Goal: Task Accomplishment & Management: Complete application form

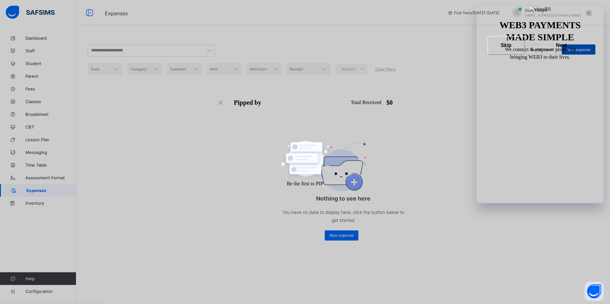
click at [578, 51] on span "New expense" at bounding box center [578, 49] width 24 height 5
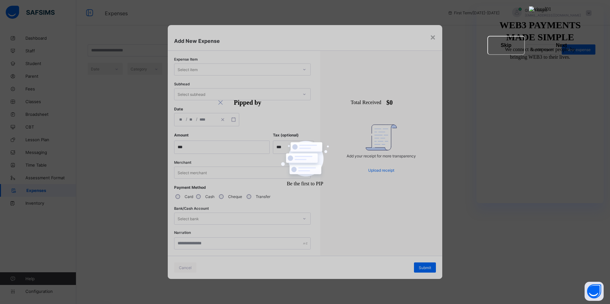
click at [292, 67] on div "Select item" at bounding box center [236, 69] width 124 height 9
click at [352, 77] on div "Add your receipt for more transparency Upload receipt" at bounding box center [381, 153] width 122 height 205
click at [272, 218] on div "Select bank" at bounding box center [236, 218] width 124 height 9
click at [291, 200] on div "Payment Method Card Cash Cheque Transfer" at bounding box center [242, 194] width 137 height 18
click at [213, 197] on label "Cash" at bounding box center [209, 196] width 9 height 5
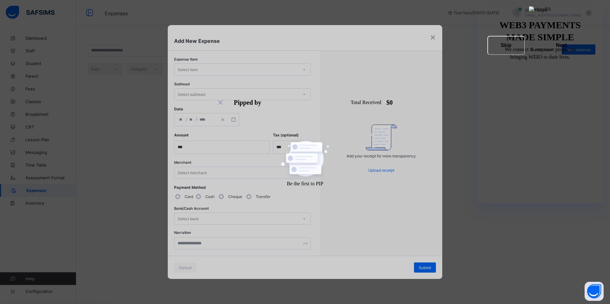
click at [382, 173] on div "Add your receipt for more transparency Upload receipt" at bounding box center [380, 153] width 69 height 58
click at [432, 35] on div "×" at bounding box center [433, 36] width 6 height 11
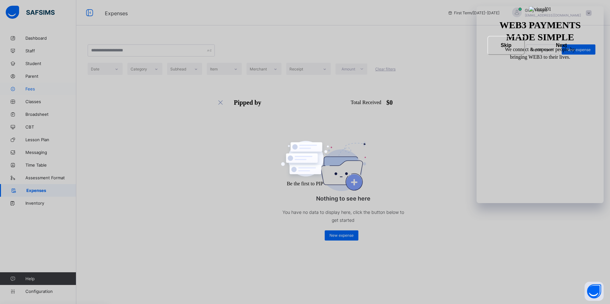
click at [29, 93] on link "Fees" at bounding box center [38, 89] width 76 height 13
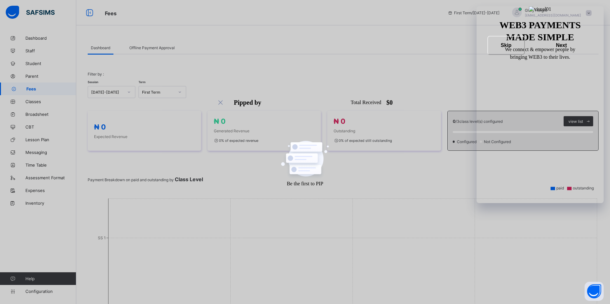
click at [147, 46] on span "Offline Payment Approval" at bounding box center [151, 47] width 45 height 5
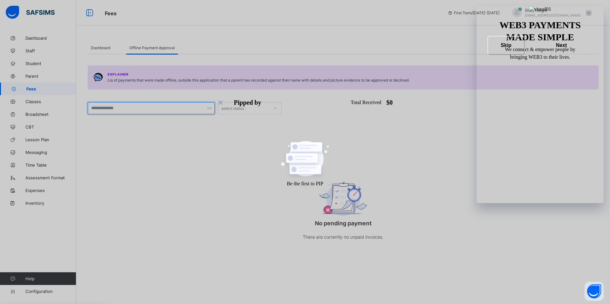
click at [191, 111] on input "text" at bounding box center [151, 108] width 127 height 12
click at [246, 131] on div "Explainer Lis of payments that were made offline, outside this application that…" at bounding box center [343, 153] width 511 height 199
click at [101, 47] on span "Dashboard" at bounding box center [100, 47] width 19 height 5
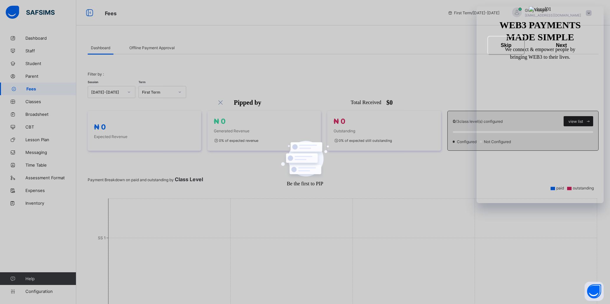
click at [577, 121] on span "view list" at bounding box center [575, 121] width 15 height 5
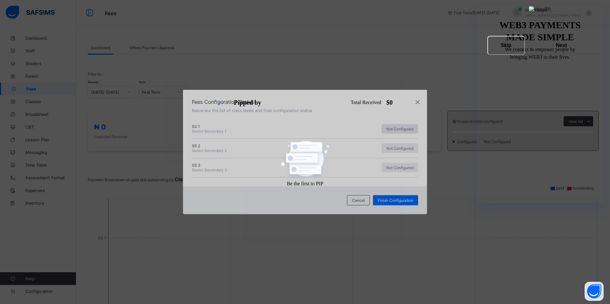
click at [395, 129] on span "Not Configured" at bounding box center [399, 129] width 27 height 5
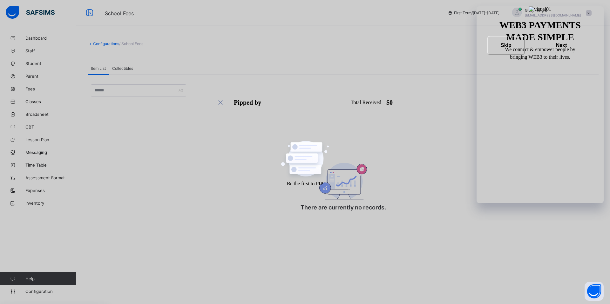
click at [122, 69] on span "Collectibles" at bounding box center [122, 68] width 21 height 5
click at [578, 90] on span "Add collectibles" at bounding box center [574, 89] width 31 height 5
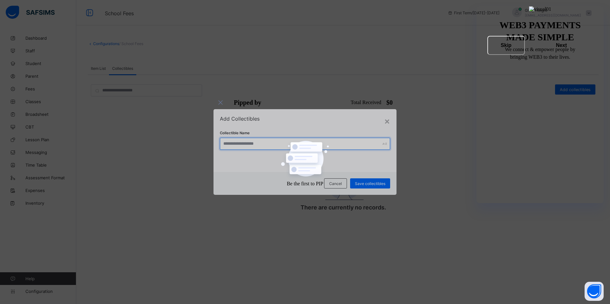
click at [319, 141] on input "text" at bounding box center [305, 144] width 170 height 12
type input "**********"
click at [377, 182] on span "Save collectibles" at bounding box center [370, 183] width 30 height 5
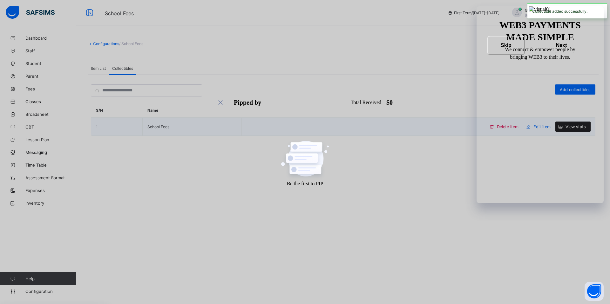
click at [562, 128] on icon at bounding box center [560, 126] width 6 height 5
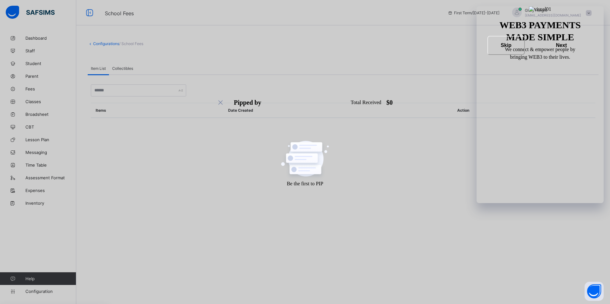
click at [123, 64] on div "Collectibles" at bounding box center [122, 68] width 27 height 13
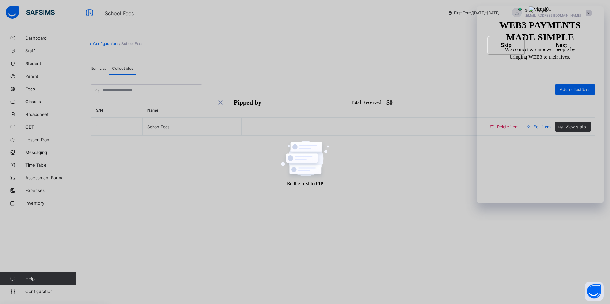
click at [101, 64] on div "Item List" at bounding box center [98, 68] width 21 height 13
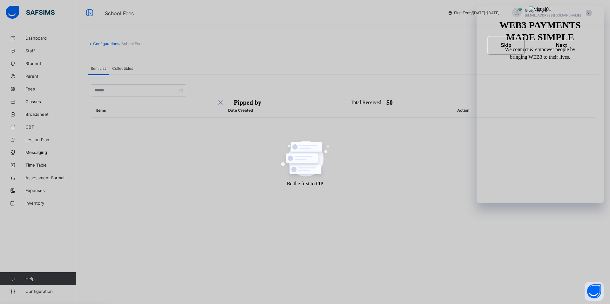
click at [108, 42] on link "Configurations" at bounding box center [106, 43] width 26 height 5
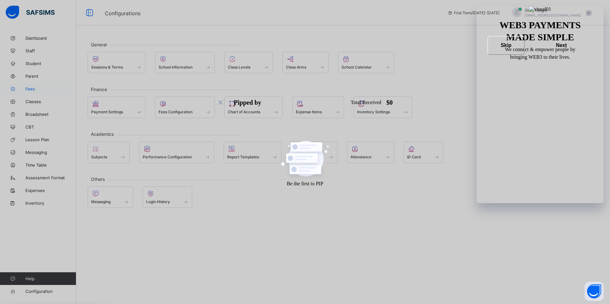
click at [34, 89] on span "Fees" at bounding box center [50, 88] width 51 height 5
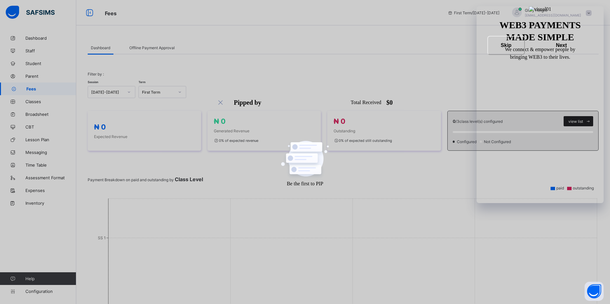
click at [571, 120] on span "view list" at bounding box center [575, 121] width 15 height 5
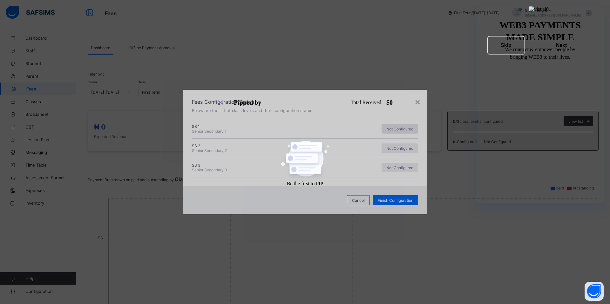
click at [403, 130] on span "Not Configured" at bounding box center [399, 129] width 27 height 5
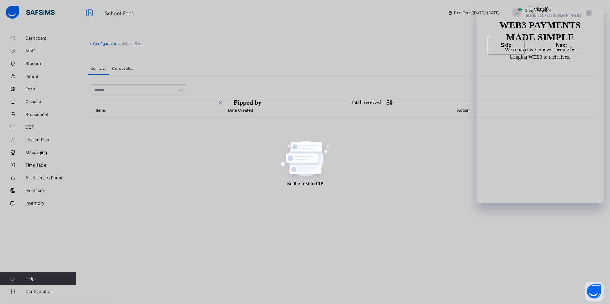
click at [120, 64] on div "Collectibles" at bounding box center [122, 68] width 27 height 13
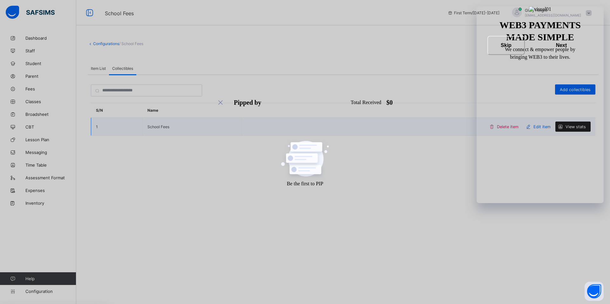
click at [566, 129] on div "View stats" at bounding box center [572, 127] width 35 height 10
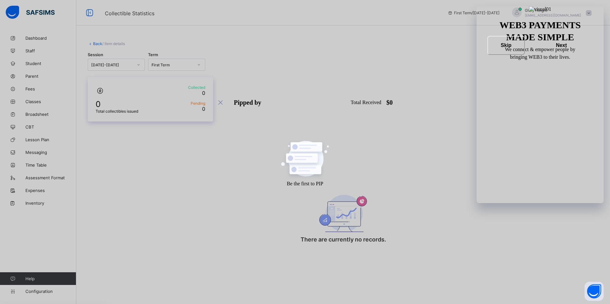
click at [202, 88] on span "Collected" at bounding box center [188, 87] width 33 height 5
click at [186, 103] on span "Pending" at bounding box center [188, 103] width 33 height 5
click at [163, 86] on div at bounding box center [132, 90] width 77 height 11
click at [97, 45] on link "Back" at bounding box center [97, 43] width 9 height 5
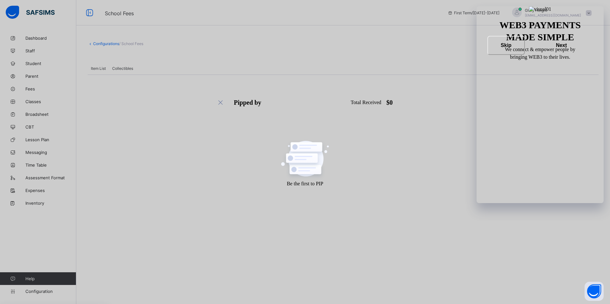
click at [91, 46] on div "Configurations / School Fees Item List Collectibles Item List Collectibles Item…" at bounding box center [342, 58] width 533 height 53
click at [90, 44] on icon at bounding box center [90, 43] width 5 height 5
click at [42, 93] on link "Fees" at bounding box center [38, 89] width 76 height 13
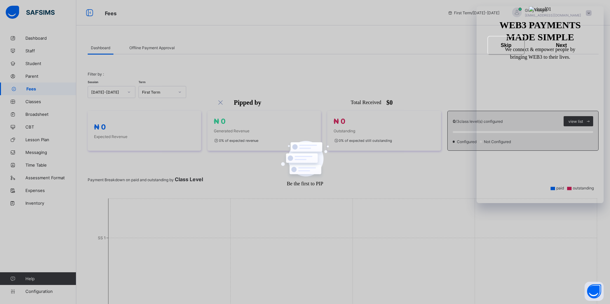
click at [170, 50] on span "Offline Payment Approval" at bounding box center [151, 47] width 45 height 5
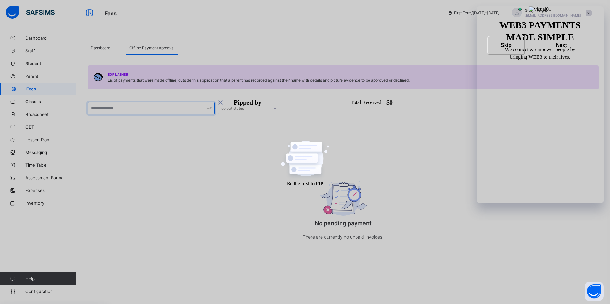
click at [190, 110] on input "text" at bounding box center [151, 108] width 127 height 12
click at [275, 107] on icon at bounding box center [275, 108] width 4 height 6
click at [260, 122] on div "APPROVED" at bounding box center [249, 122] width 63 height 10
click at [261, 109] on div "APPROVED" at bounding box center [245, 108] width 48 height 5
click at [315, 129] on div "Explainer Lis of payments that were made offline, outside this application that…" at bounding box center [343, 153] width 511 height 199
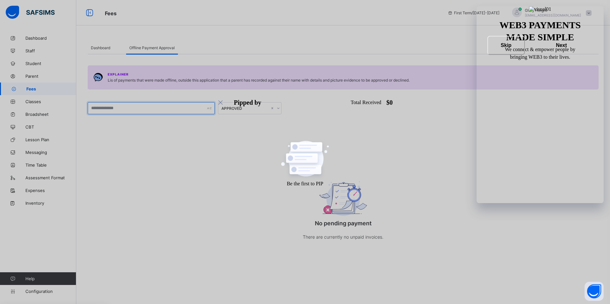
click at [171, 108] on input "text" at bounding box center [151, 108] width 127 height 12
click at [211, 159] on div "Explainer Lis of payments that were made offline, outside this application that…" at bounding box center [343, 153] width 511 height 199
click at [40, 51] on span "Staff" at bounding box center [50, 50] width 51 height 5
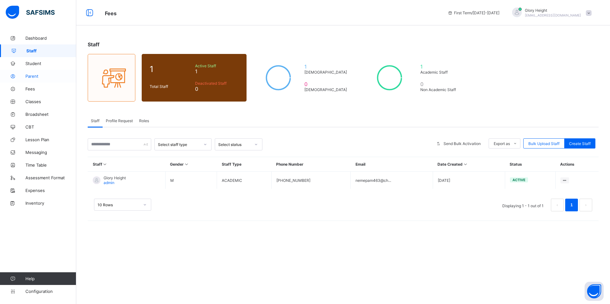
click at [39, 75] on span "Parent" at bounding box center [50, 76] width 51 height 5
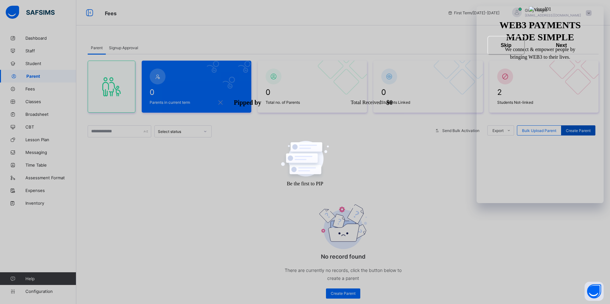
click at [573, 134] on div "Create Parent" at bounding box center [578, 130] width 34 height 10
select select "**"
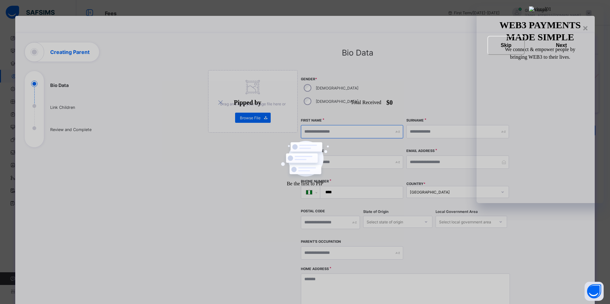
click at [341, 125] on input "text" at bounding box center [352, 131] width 102 height 13
type input "*"
type input "****"
click at [418, 125] on input "text" at bounding box center [457, 131] width 102 height 13
type input "******"
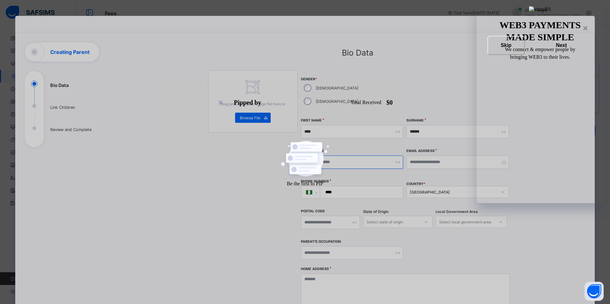
click at [360, 156] on input "text" at bounding box center [352, 162] width 102 height 13
click at [437, 156] on input "email" at bounding box center [457, 162] width 102 height 13
paste input "**********"
type input "**********"
click at [369, 186] on input "****" at bounding box center [360, 192] width 78 height 12
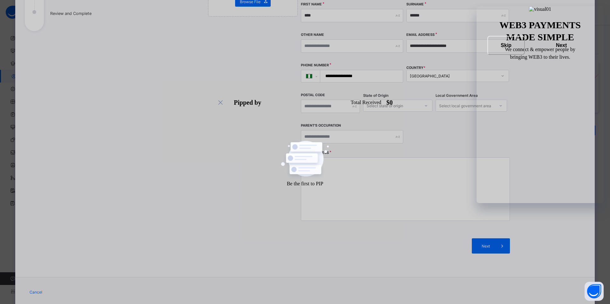
scroll to position [122, 0]
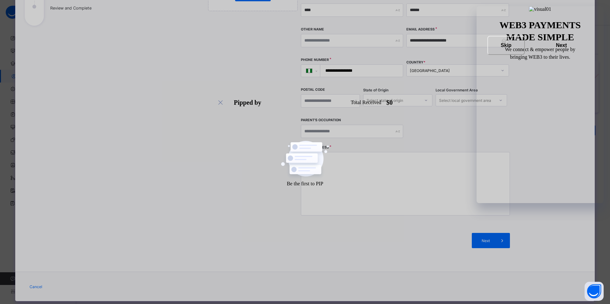
type input "**********"
click at [366, 152] on textarea at bounding box center [405, 184] width 209 height 64
type textarea "**********"
click at [487, 233] on div "Next" at bounding box center [491, 240] width 38 height 15
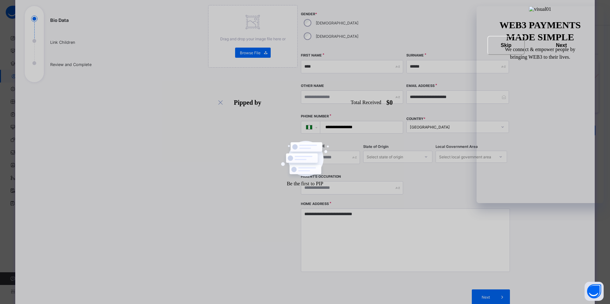
scroll to position [46, 0]
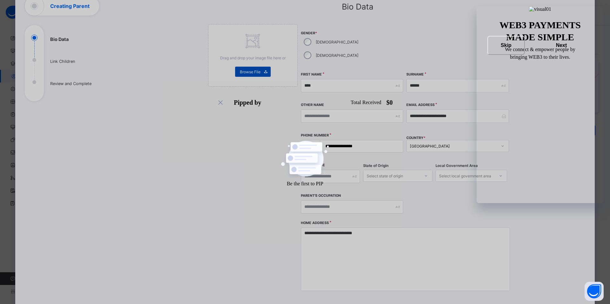
click at [253, 70] on span "Browse File" at bounding box center [250, 72] width 21 height 5
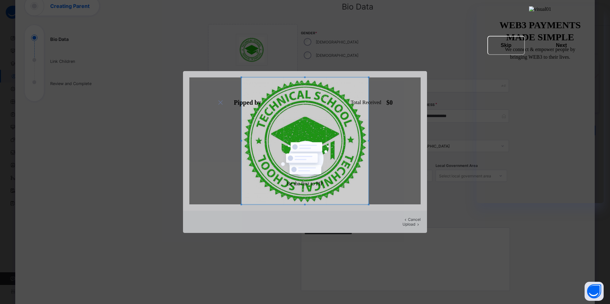
click at [406, 223] on span "Upload" at bounding box center [408, 224] width 13 height 5
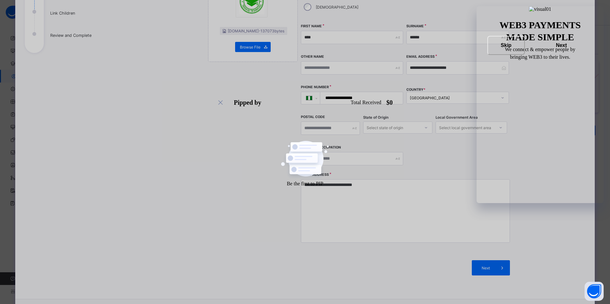
scroll to position [122, 0]
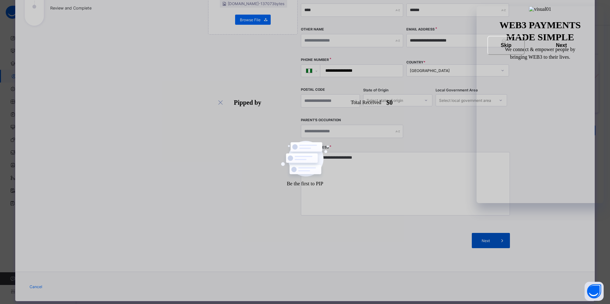
click at [481, 238] on span "Next" at bounding box center [485, 240] width 18 height 5
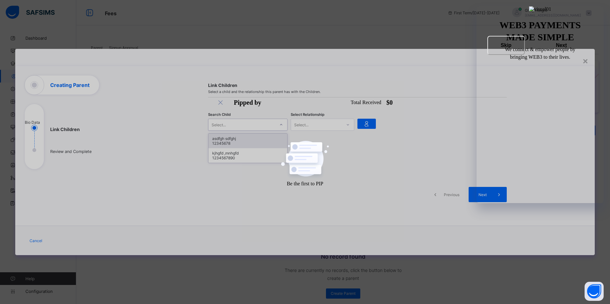
click at [276, 127] on div at bounding box center [281, 125] width 11 height 10
click at [254, 143] on div "12345678" at bounding box center [247, 143] width 71 height 5
click at [344, 126] on div at bounding box center [347, 125] width 11 height 10
click at [329, 140] on div "Father" at bounding box center [322, 139] width 63 height 10
click at [370, 124] on icon at bounding box center [366, 124] width 9 height 8
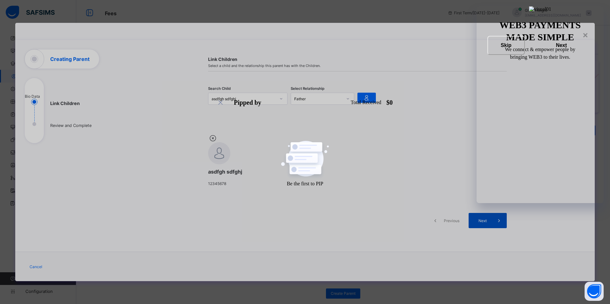
click at [489, 223] on span "Next" at bounding box center [482, 220] width 18 height 5
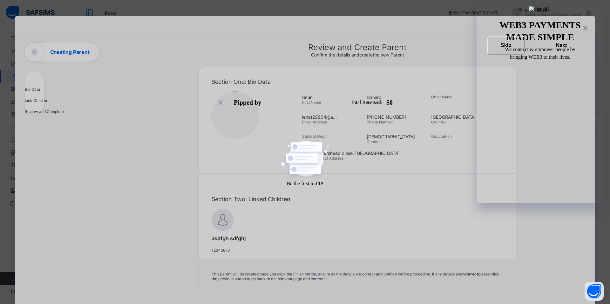
scroll to position [112, 0]
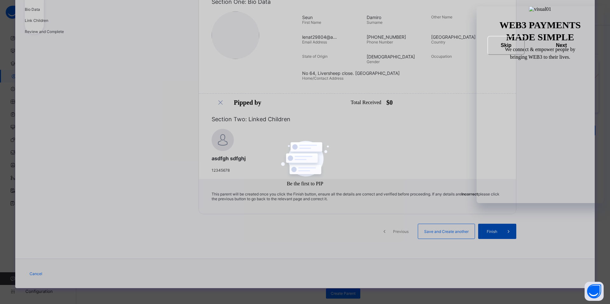
click at [498, 231] on span "Finish" at bounding box center [492, 231] width 18 height 5
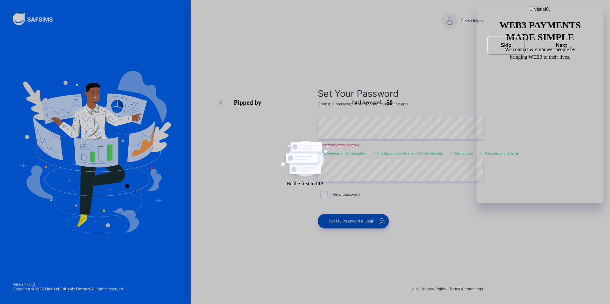
click at [355, 221] on span "Set My Password & Login" at bounding box center [351, 221] width 45 height 5
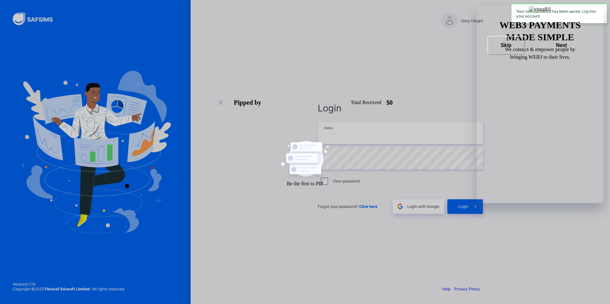
click at [410, 132] on input "email" at bounding box center [400, 133] width 165 height 22
click at [339, 142] on input "email" at bounding box center [400, 133] width 165 height 22
paste input "**********"
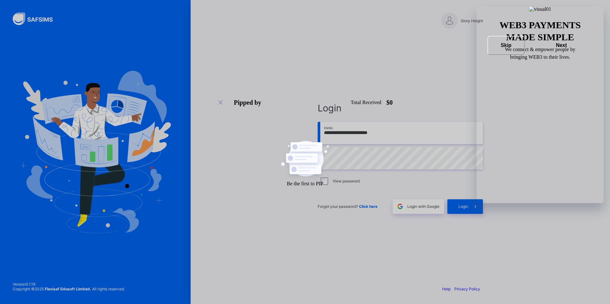
type input "**********"
click at [460, 208] on span "Login" at bounding box center [463, 206] width 10 height 5
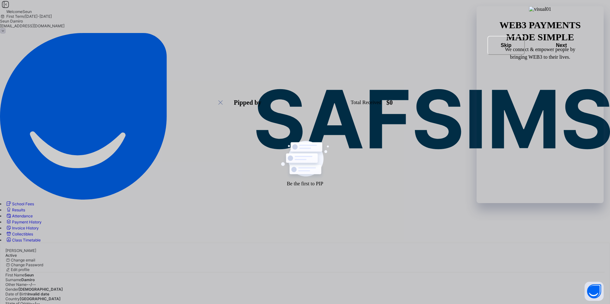
click at [33, 232] on span "Collectibles" at bounding box center [22, 234] width 21 height 5
click at [39, 226] on span "Invoice History" at bounding box center [25, 228] width 27 height 5
click at [40, 220] on span "Payment History" at bounding box center [27, 222] width 30 height 5
click at [33, 214] on span "Attendance" at bounding box center [22, 216] width 21 height 5
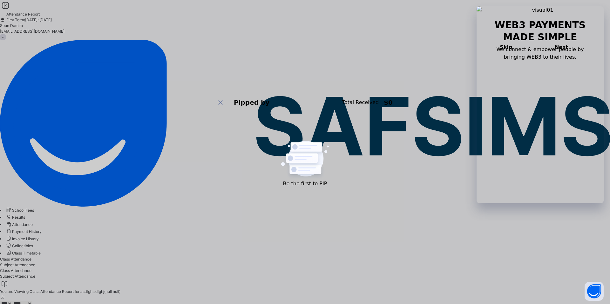
click at [25, 215] on span "Results" at bounding box center [18, 217] width 13 height 5
click at [34, 208] on span "School Fees" at bounding box center [23, 210] width 22 height 5
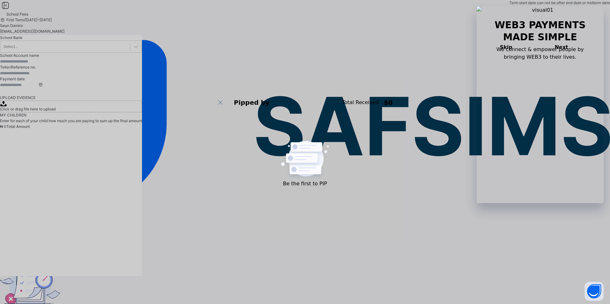
click at [39, 237] on span "Invoice History" at bounding box center [25, 239] width 27 height 5
